Goal: Task Accomplishment & Management: Manage account settings

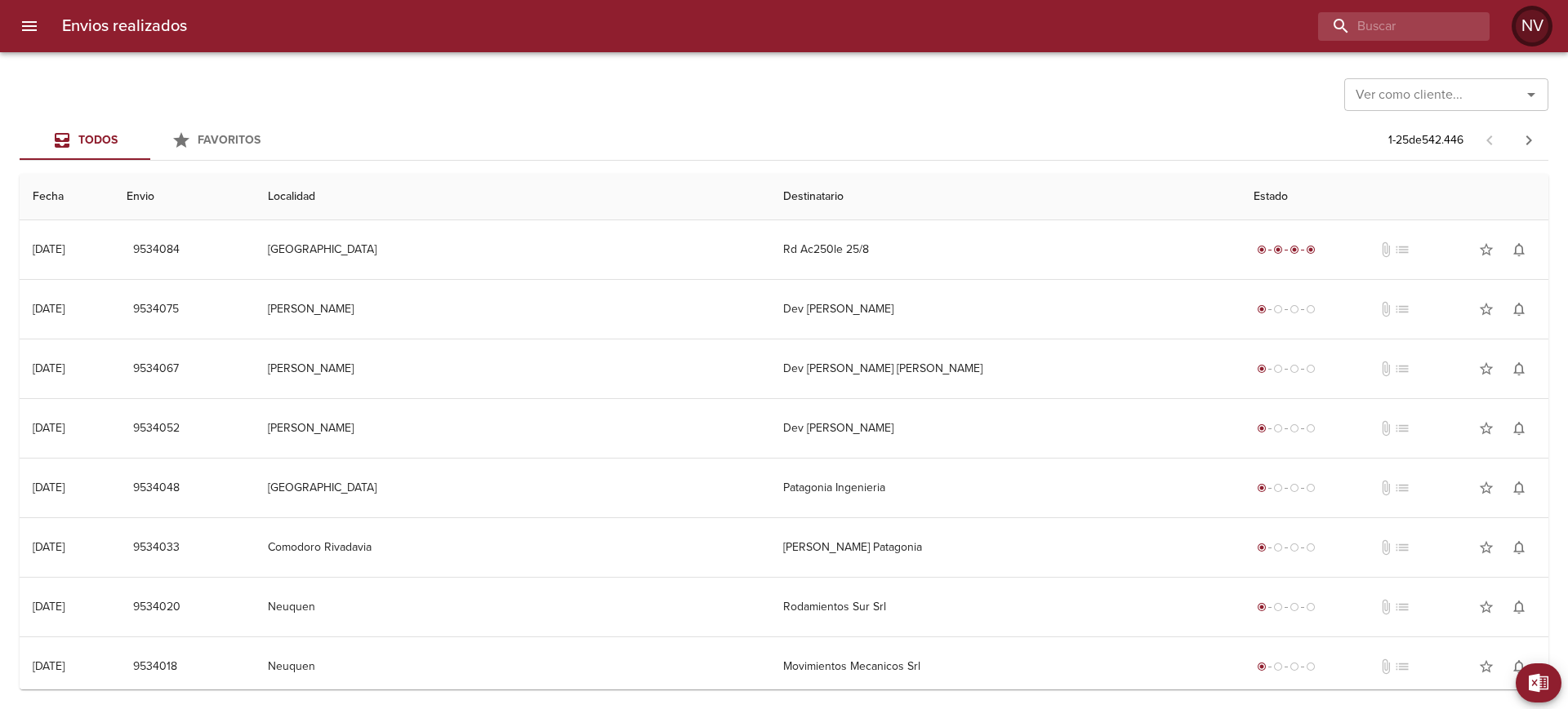
click at [1535, 38] on div "NV" at bounding box center [1532, 26] width 33 height 33
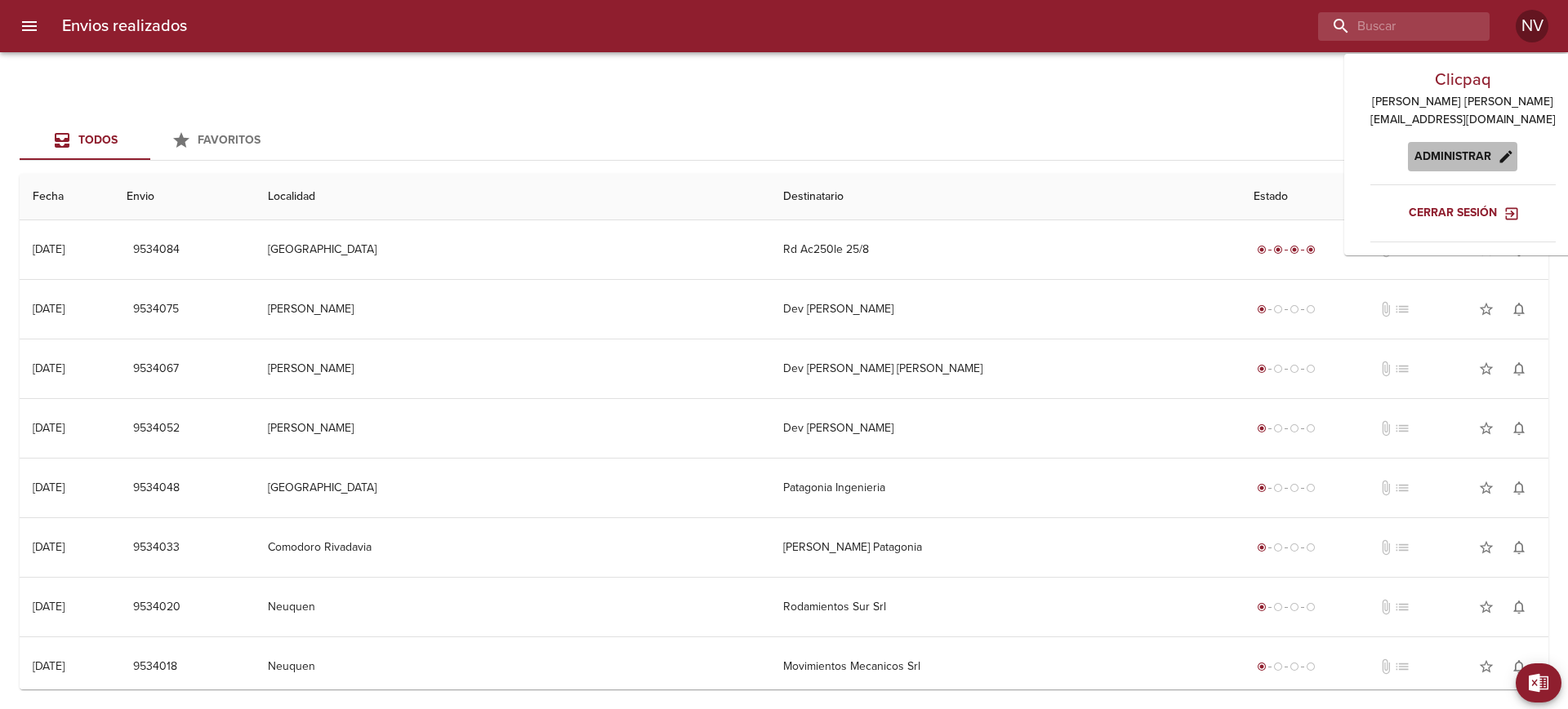
click at [1449, 149] on span "Administrar" at bounding box center [1463, 156] width 97 height 21
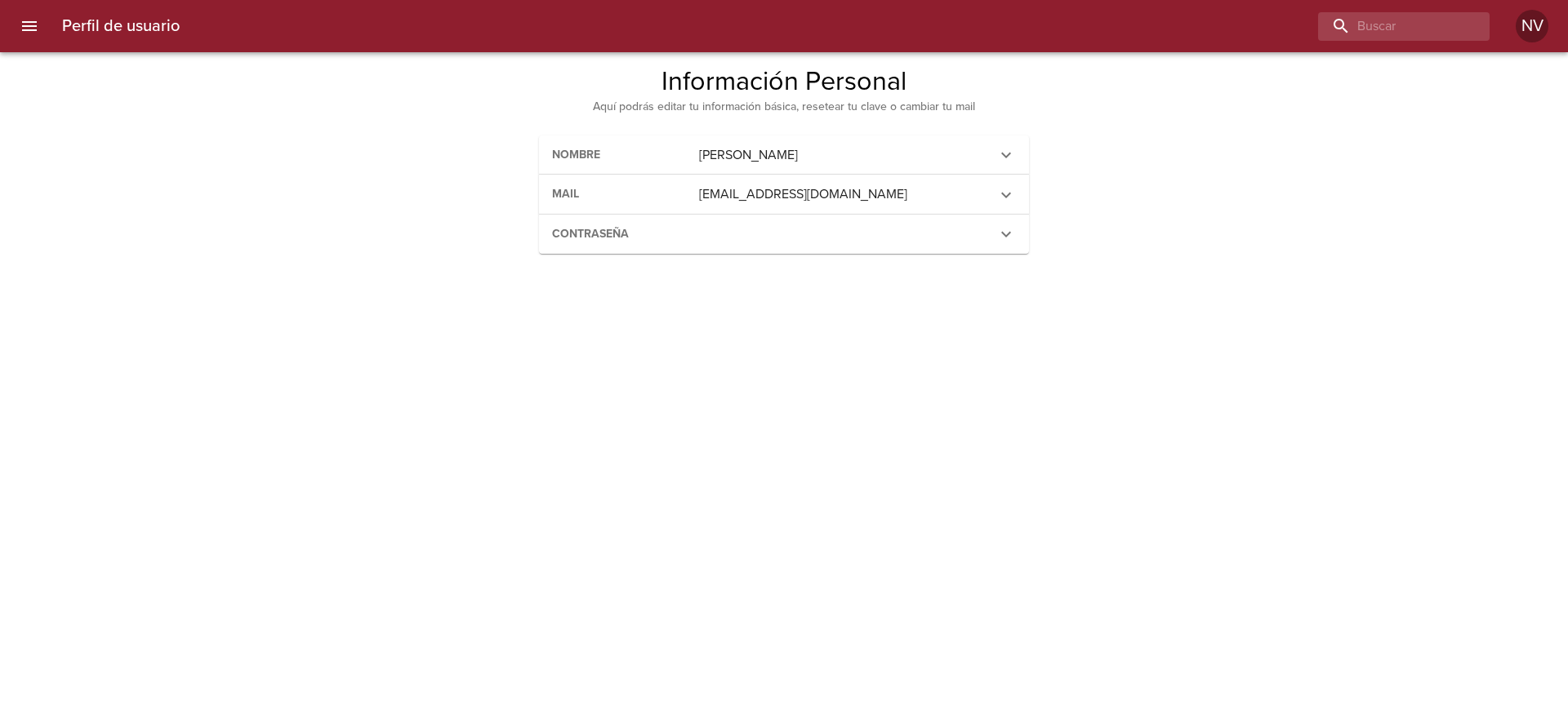
click at [32, 19] on icon "menu" at bounding box center [30, 26] width 20 height 20
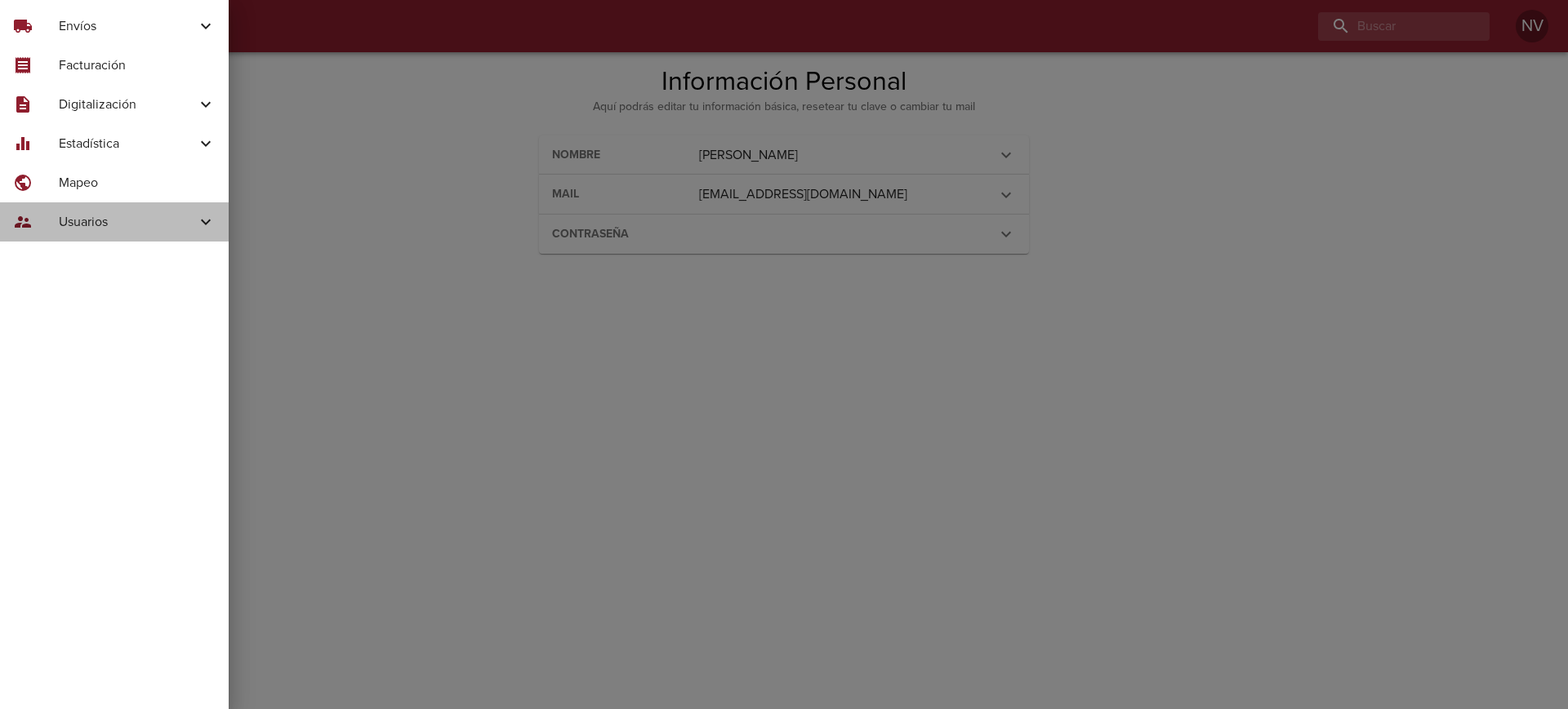
click at [86, 206] on div "supervisor_account Usuarios" at bounding box center [114, 222] width 229 height 39
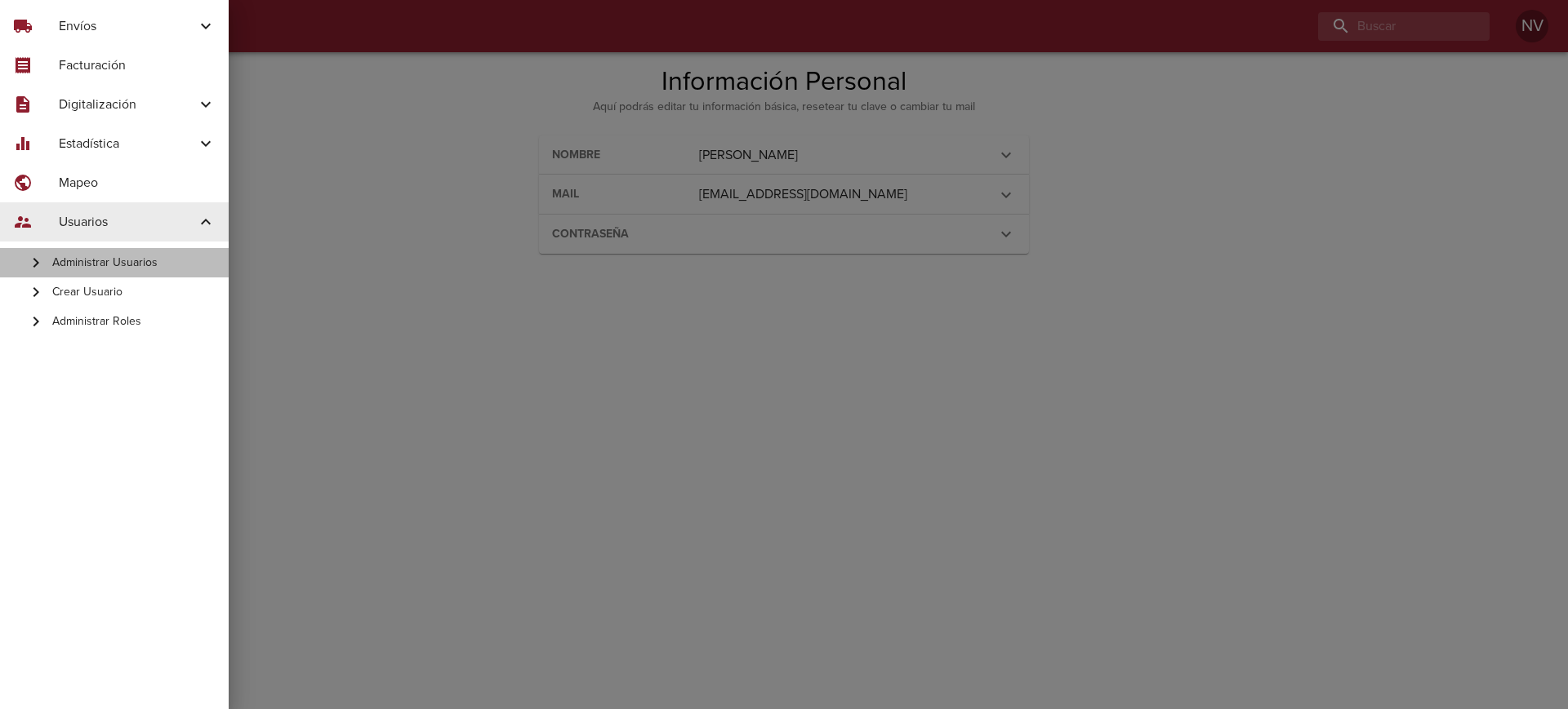
click at [131, 260] on span "Administrar Usuarios" at bounding box center [134, 263] width 164 height 16
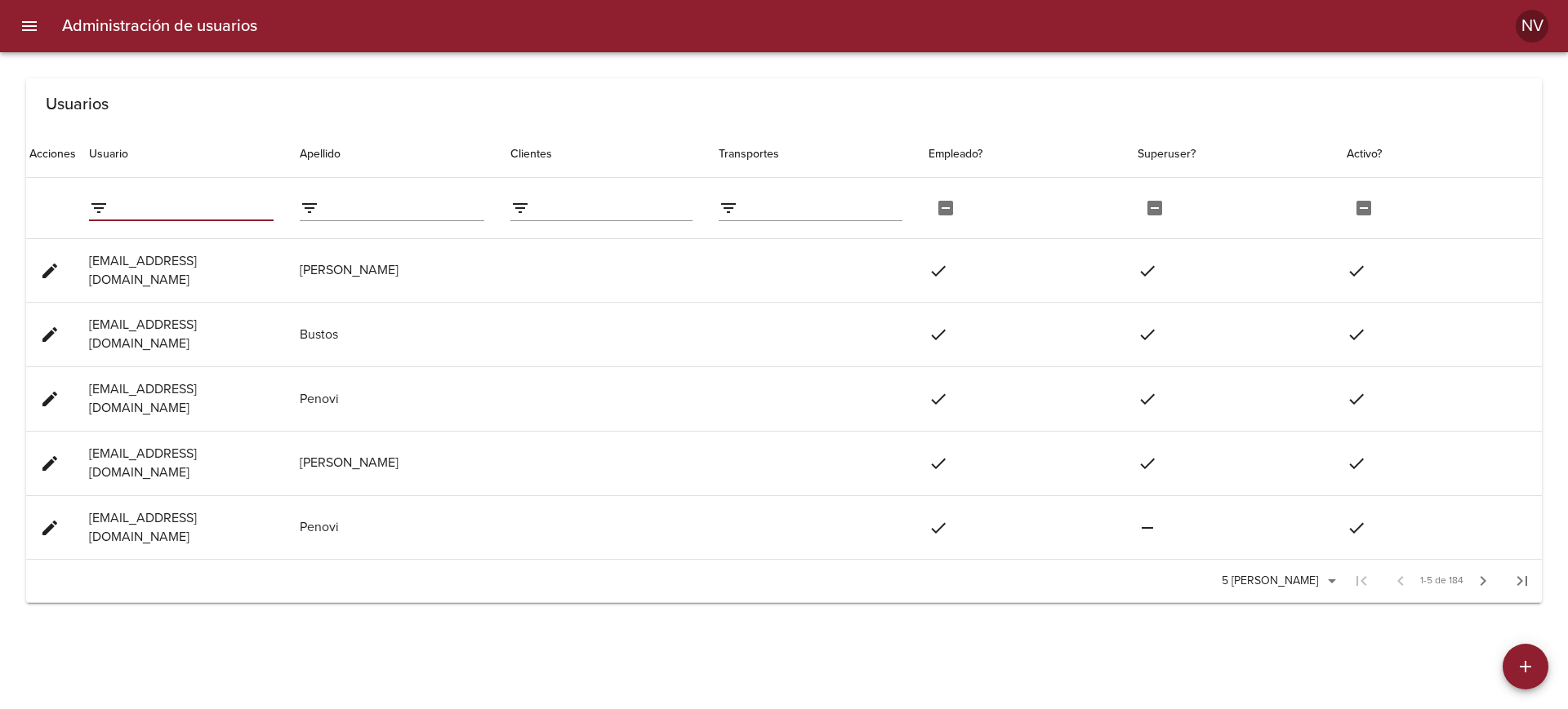
click at [245, 216] on input "filter data by Usuario" at bounding box center [194, 208] width 158 height 26
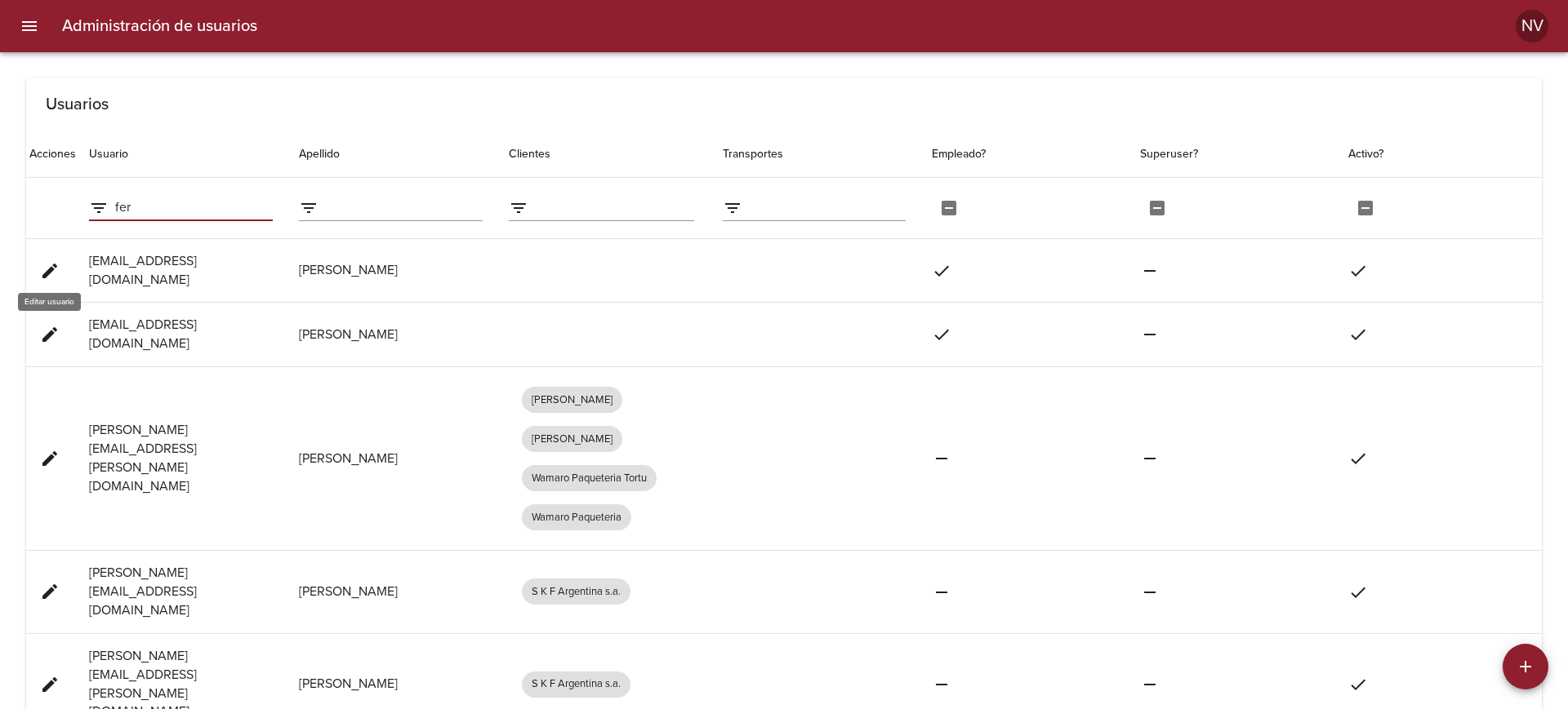
type input "fer"
click at [54, 269] on span "edit" at bounding box center [50, 271] width 20 height 20
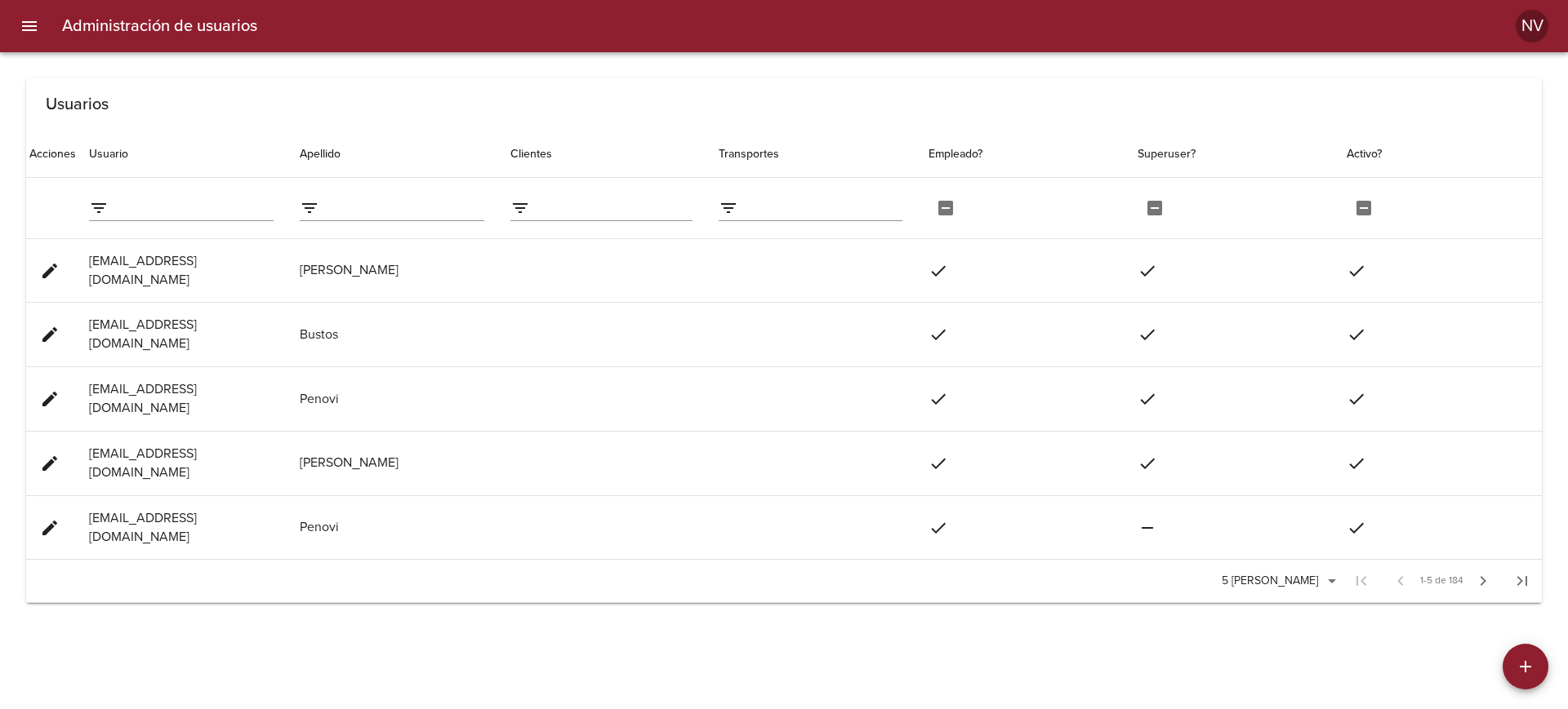
click at [160, 217] on input "filter data by Usuario" at bounding box center [194, 208] width 158 height 26
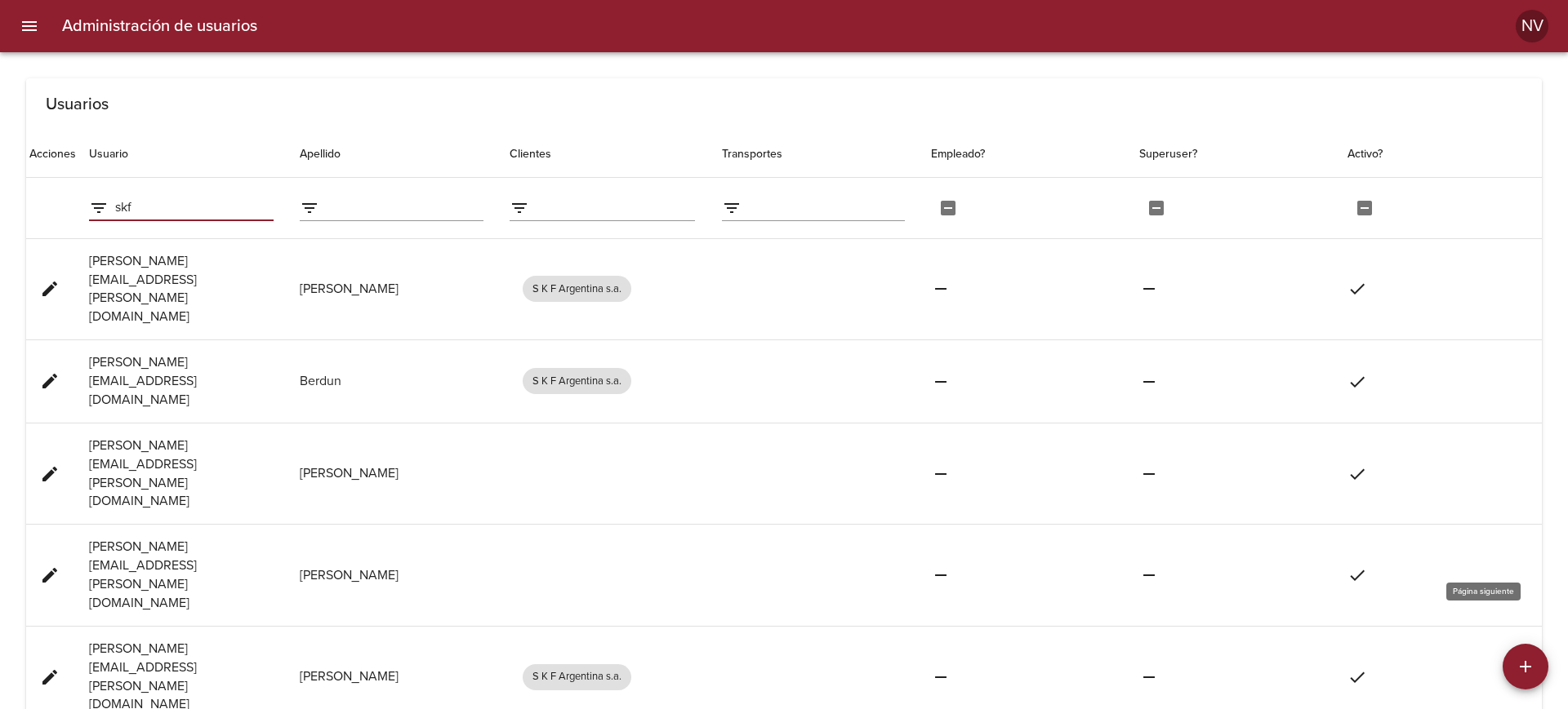
type input "skf"
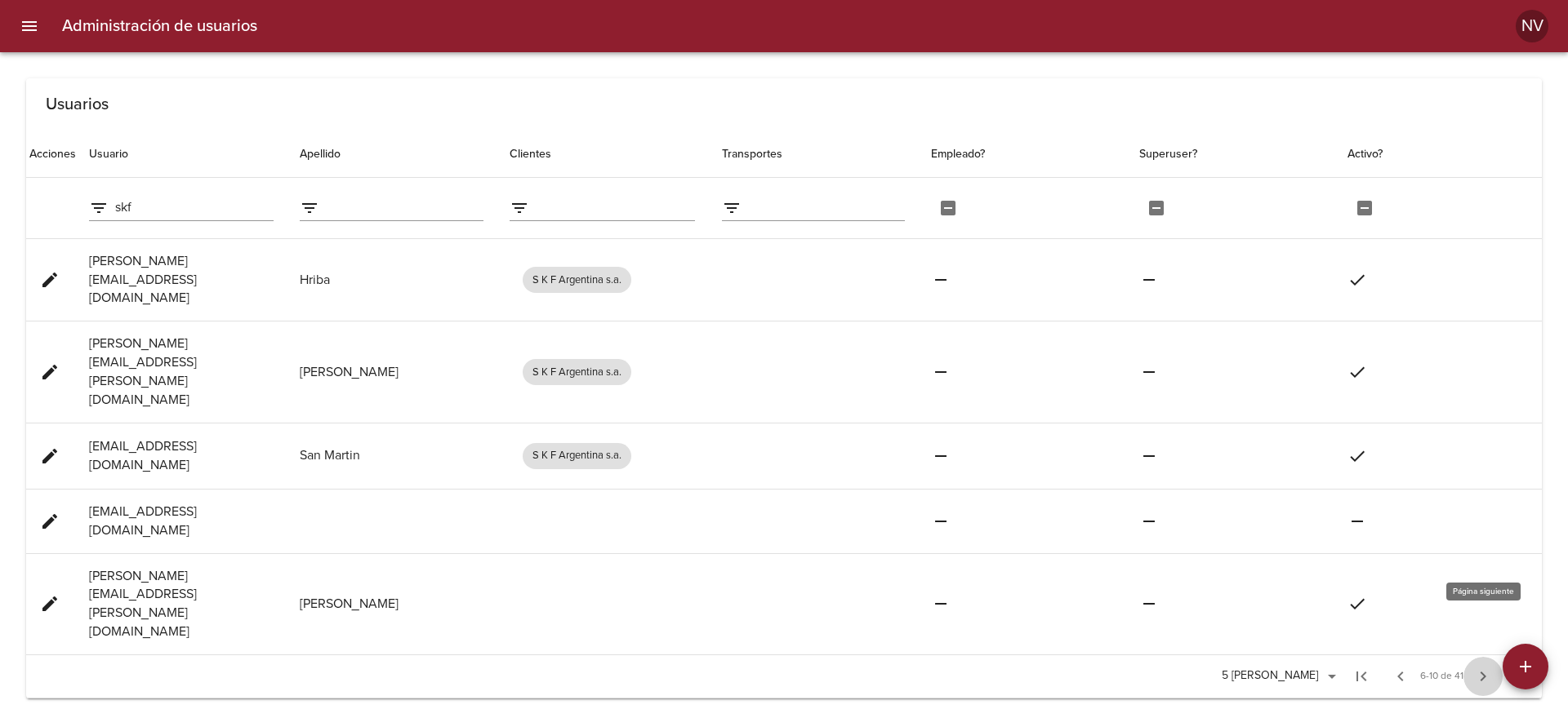
click at [1492, 667] on span "chevron_right" at bounding box center [1484, 677] width 20 height 20
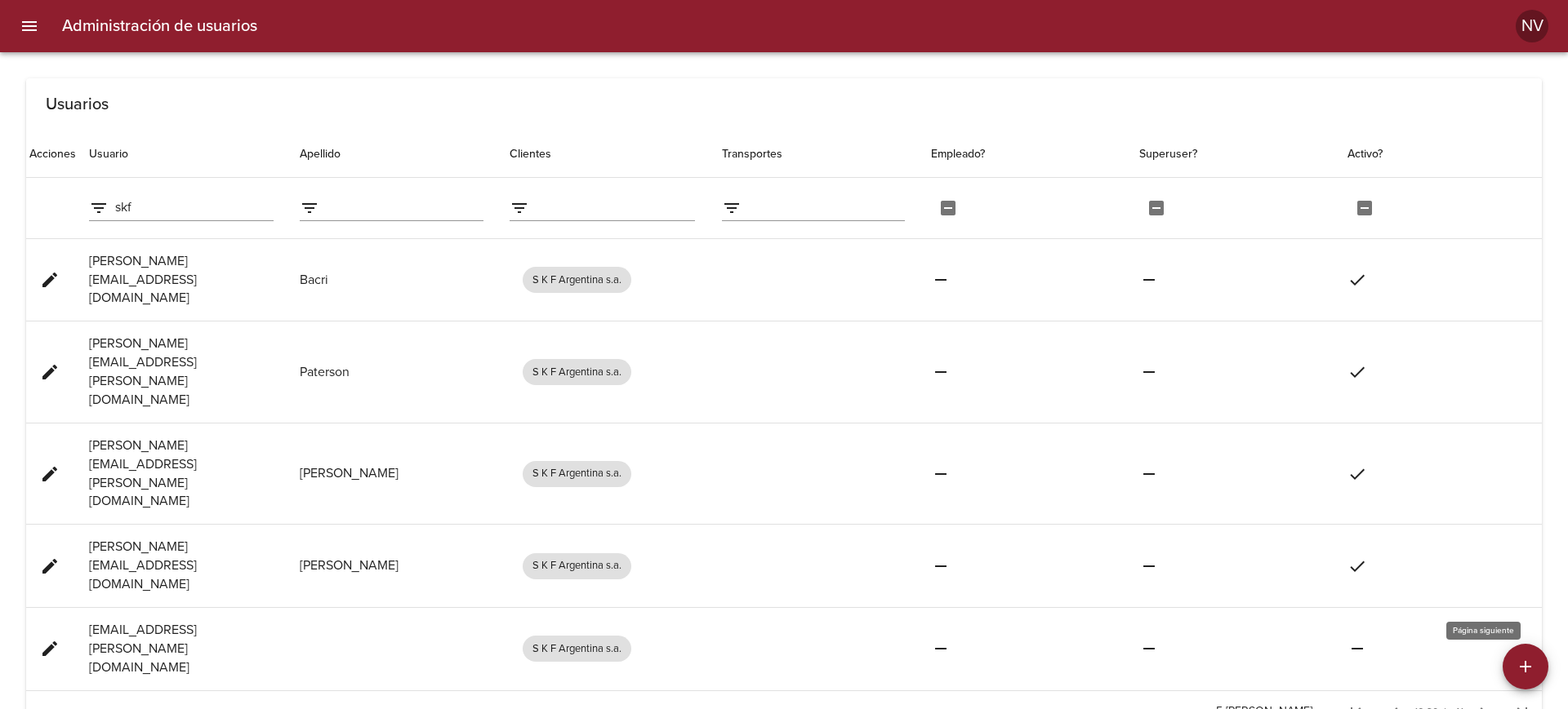
click at [1483, 703] on span "chevron_right" at bounding box center [1484, 713] width 20 height 20
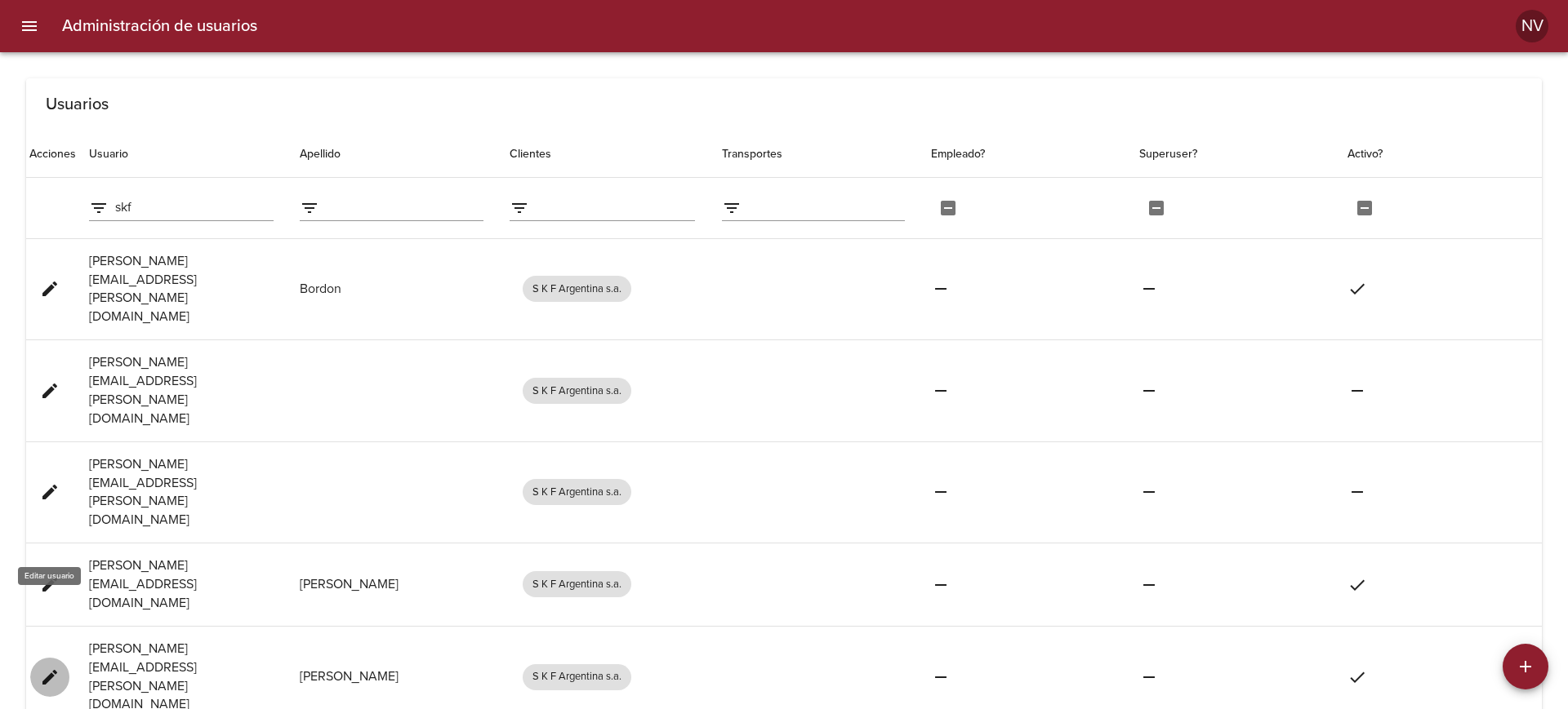
click at [54, 667] on span "edit" at bounding box center [50, 677] width 20 height 20
